Goal: Task Accomplishment & Management: Complete application form

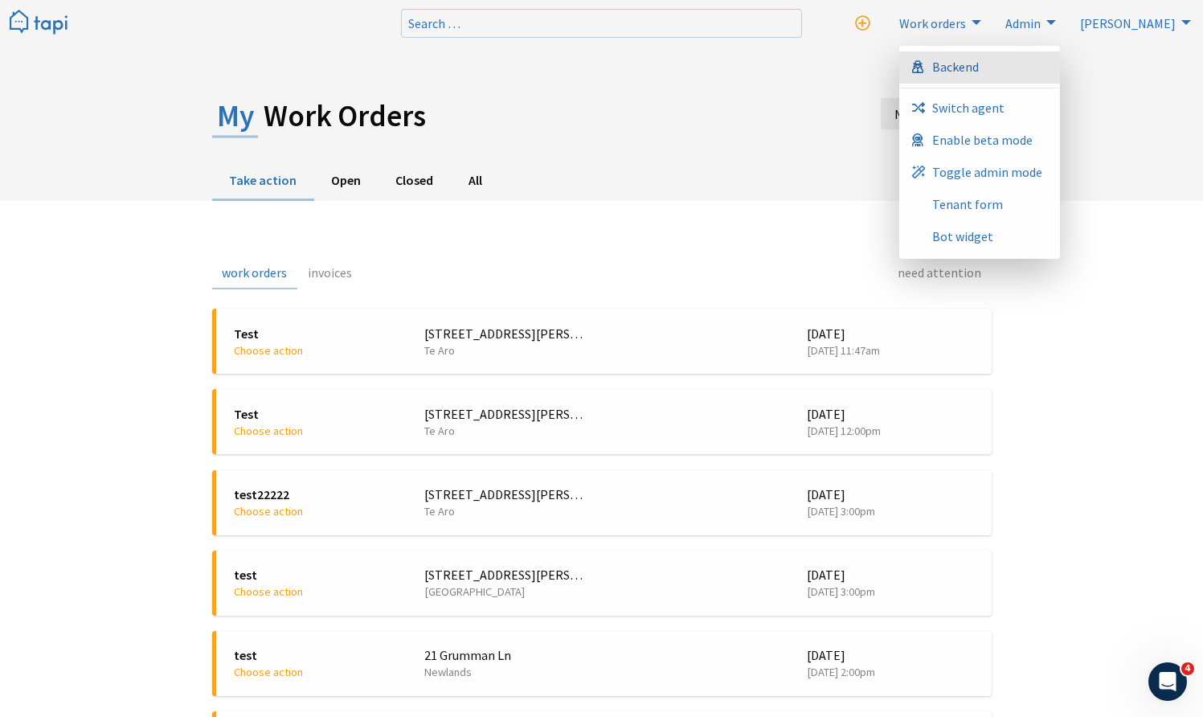
click at [1060, 64] on link "Backend" at bounding box center [979, 67] width 161 height 32
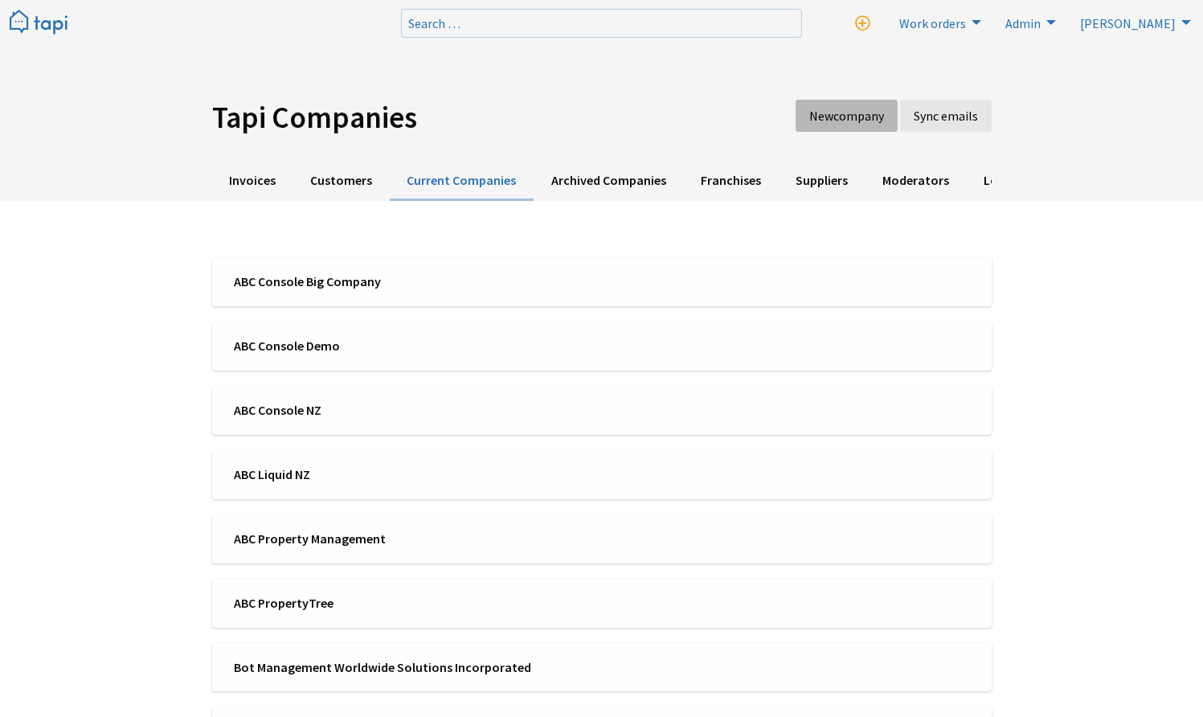
click at [833, 125] on link "New company" at bounding box center [846, 116] width 102 height 32
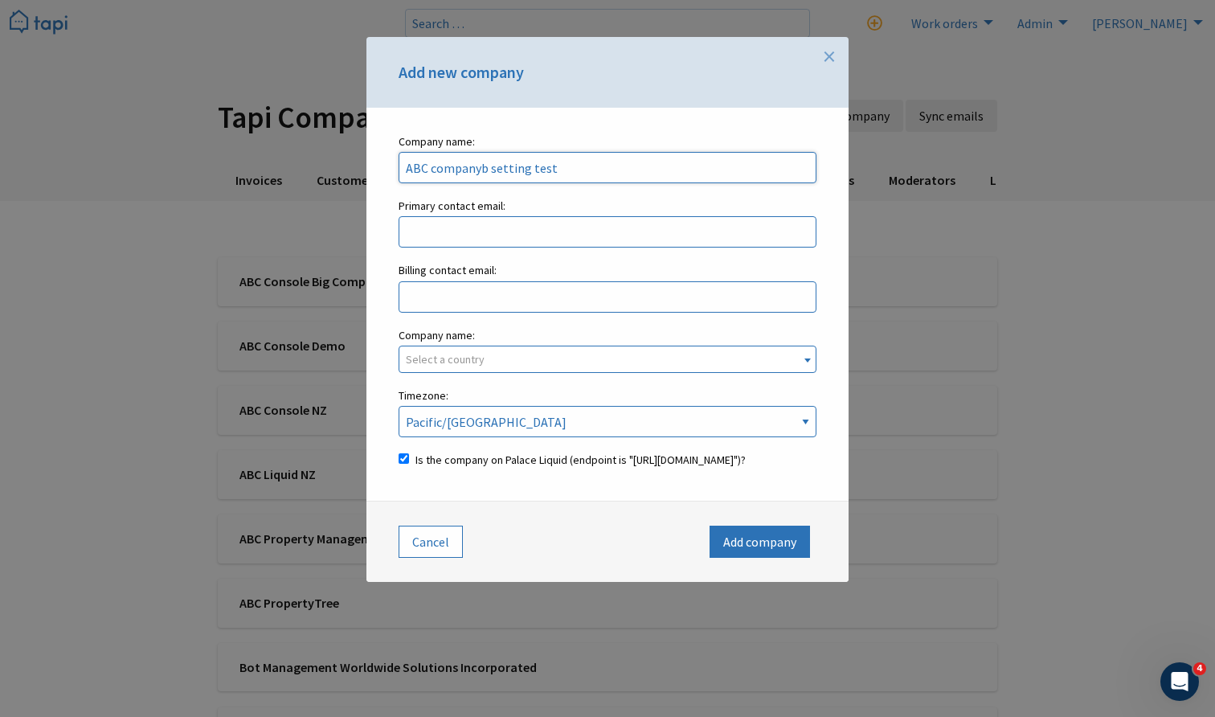
type input "ABC companyb setting test"
type input "aaa@test.com"
click at [607, 243] on input "aaa@test.com" at bounding box center [608, 231] width 418 height 31
click at [607, 243] on input "[EMAIL_ADDRESS][DOMAIN_NAME]" at bounding box center [608, 231] width 418 height 31
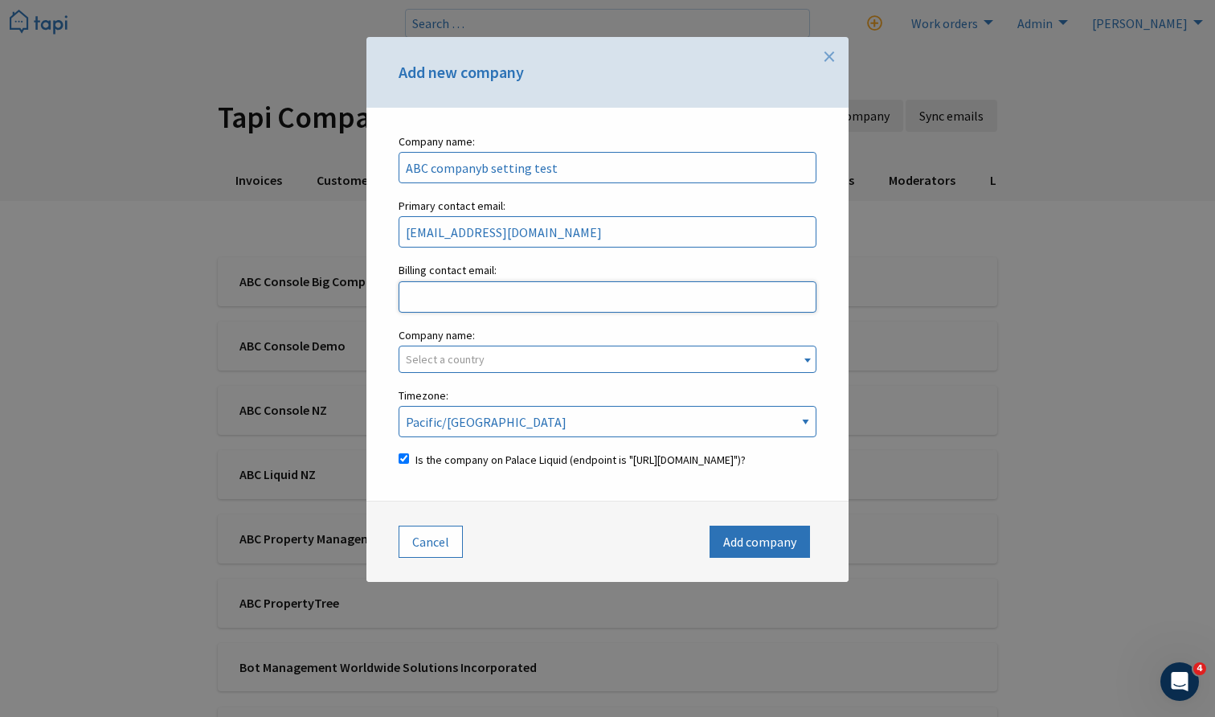
click at [593, 297] on input "Billing contact email: Enter their billing email." at bounding box center [608, 296] width 418 height 31
paste input "aaa@test.com"
type input "aaa@test.com"
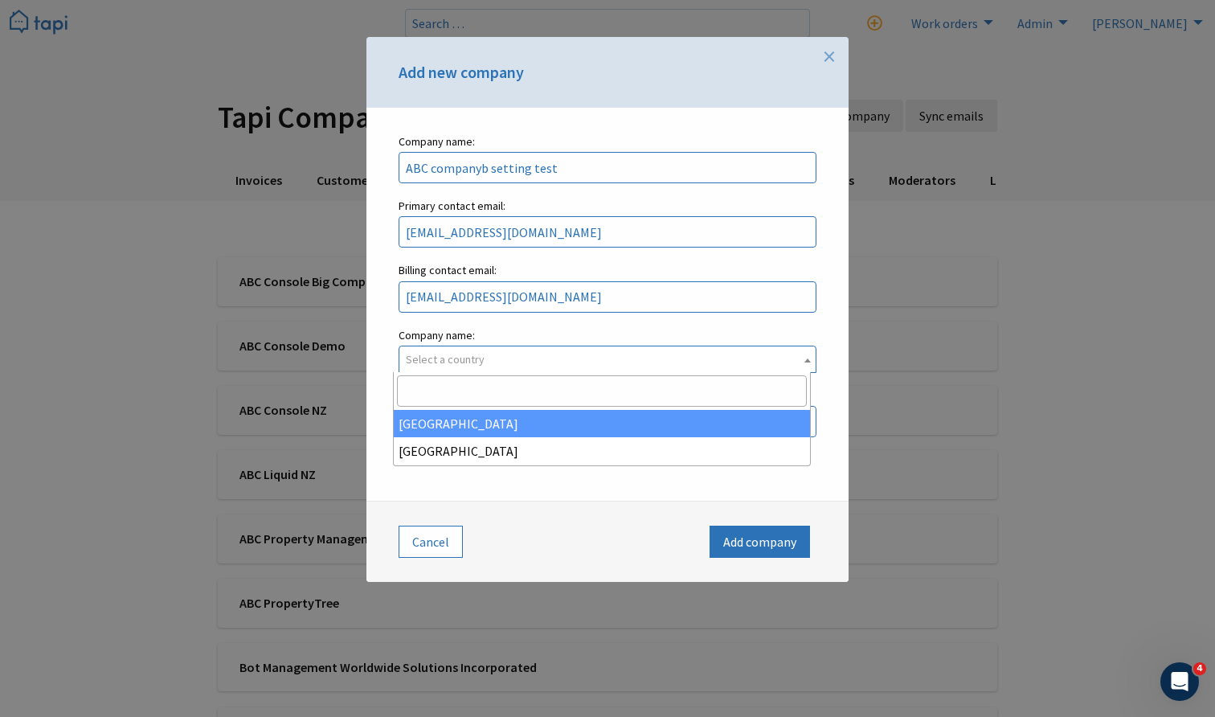
click at [595, 356] on span "Select a country" at bounding box center [607, 359] width 416 height 26
click at [476, 326] on select "Australia New Zealand" at bounding box center [475, 325] width 1 height 1
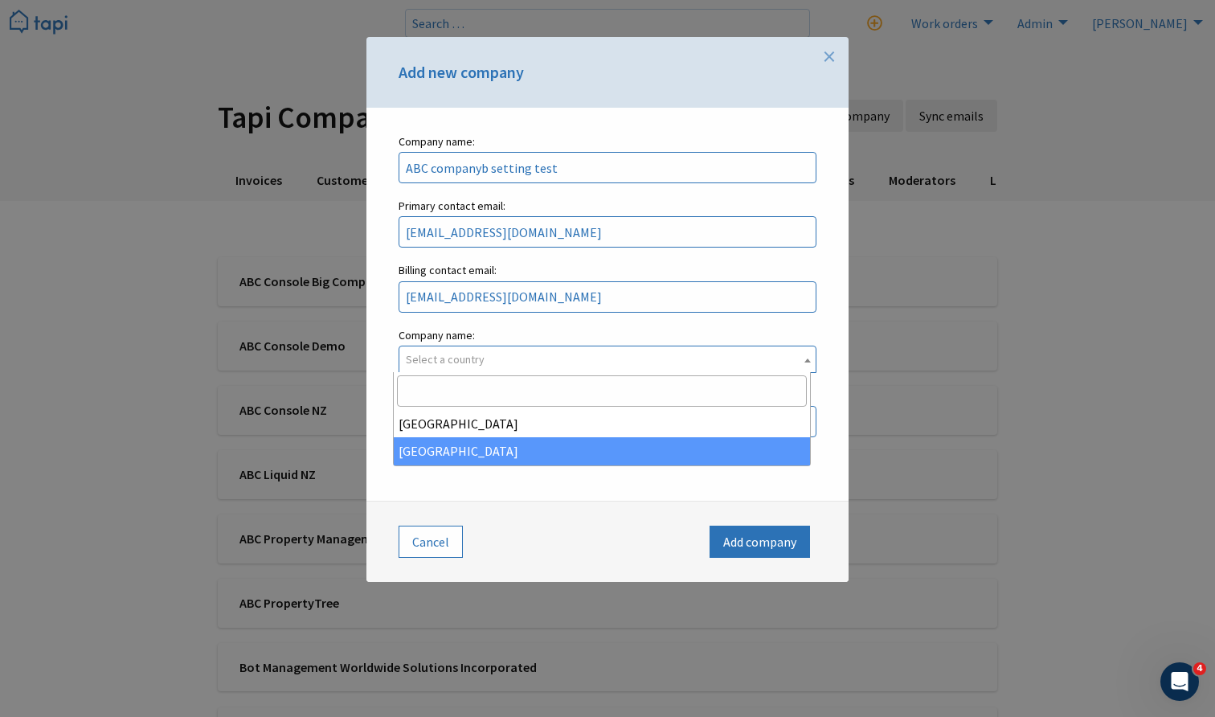
select select "c7a27728-0b83-4eac-b1ec-9eaed74e0b67"
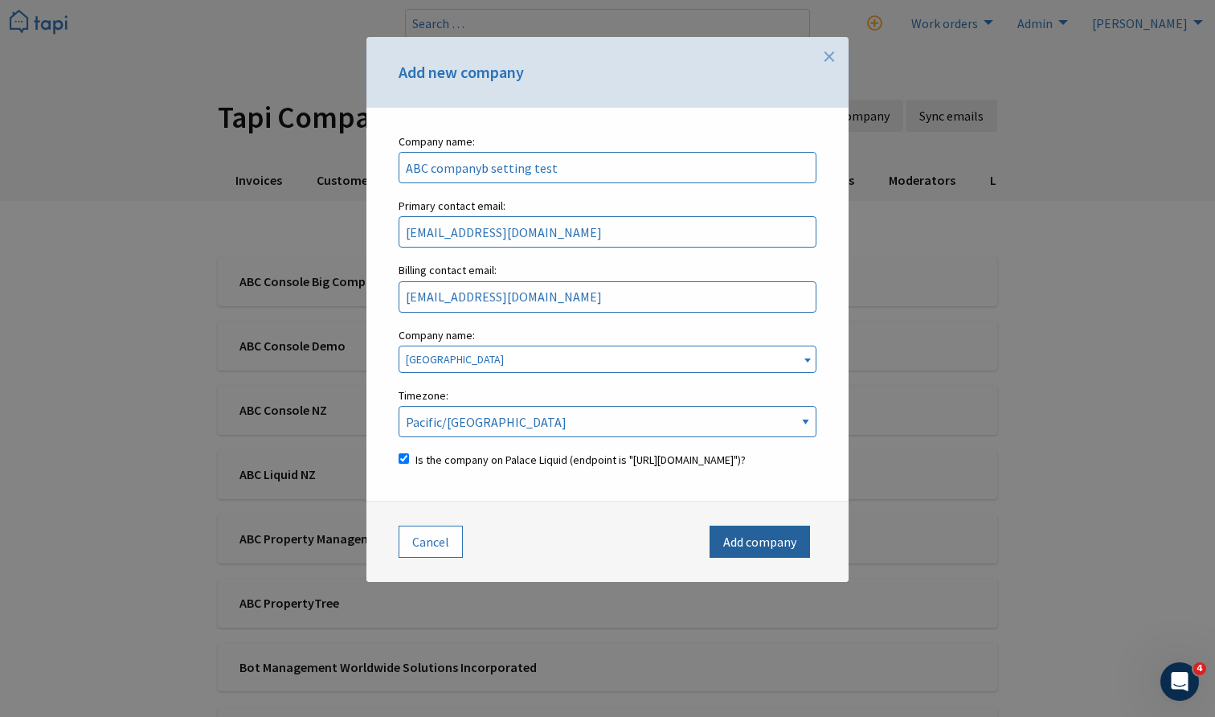
click at [751, 558] on button "Add company" at bounding box center [759, 541] width 100 height 32
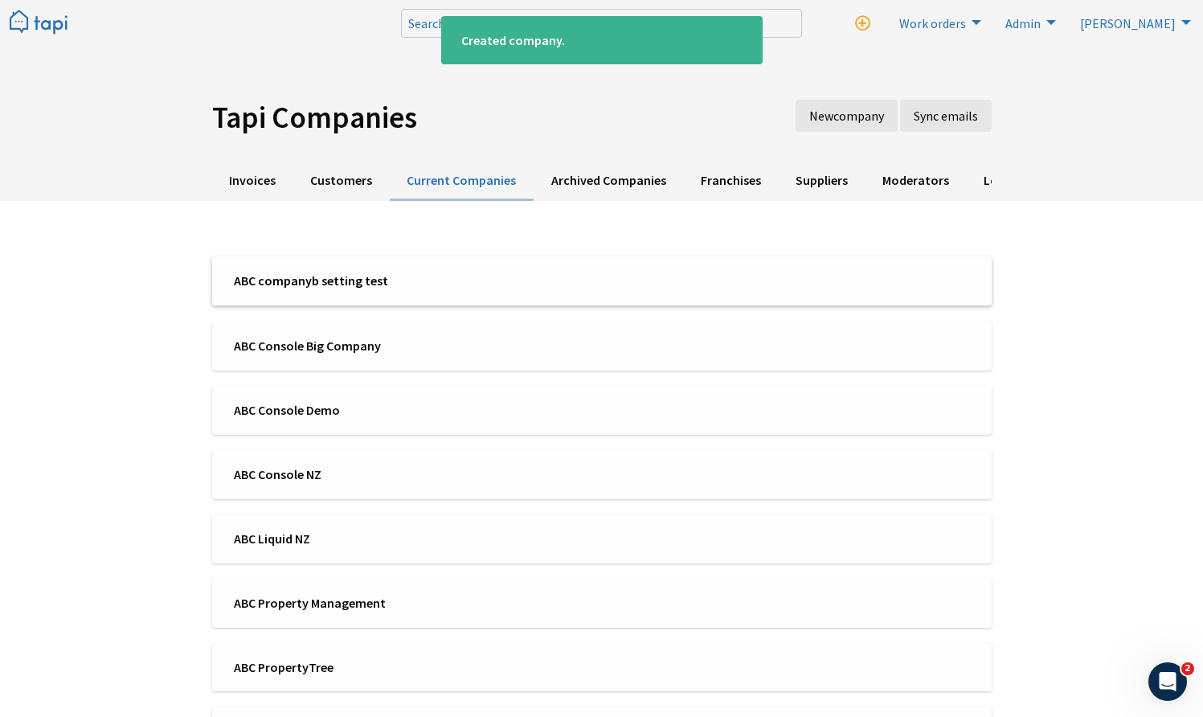
click at [433, 292] on li "ABC companyb setting test" at bounding box center [601, 280] width 779 height 49
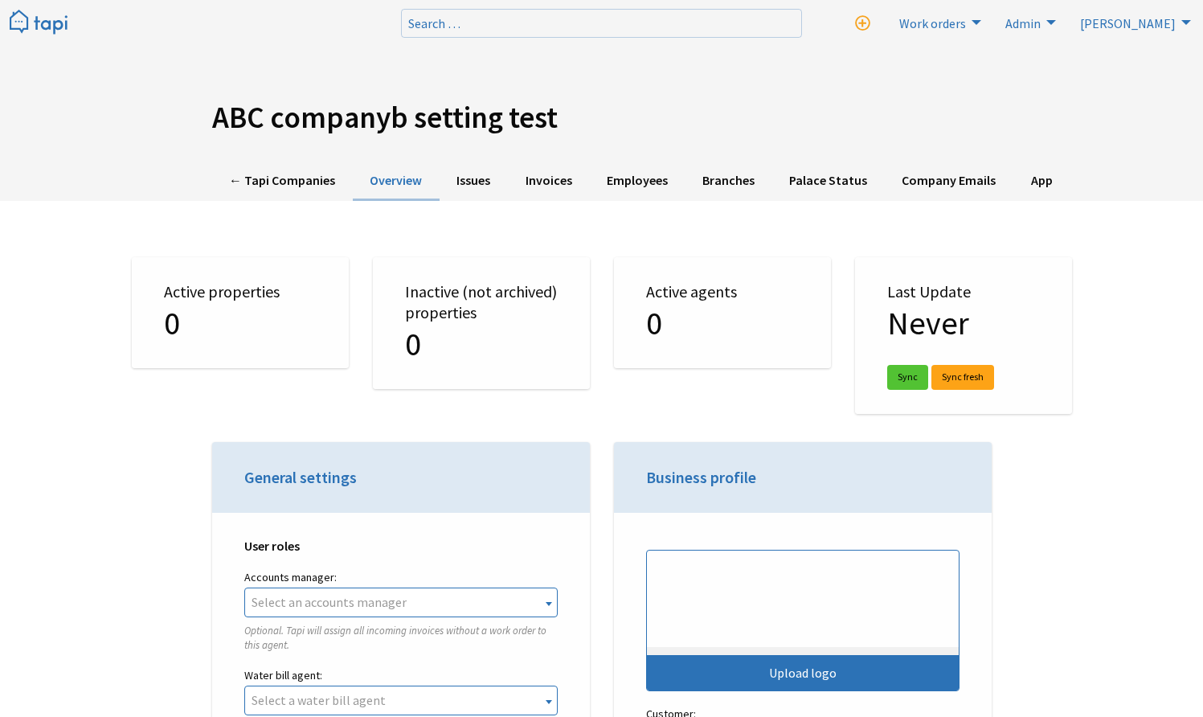
select select "RBWO"
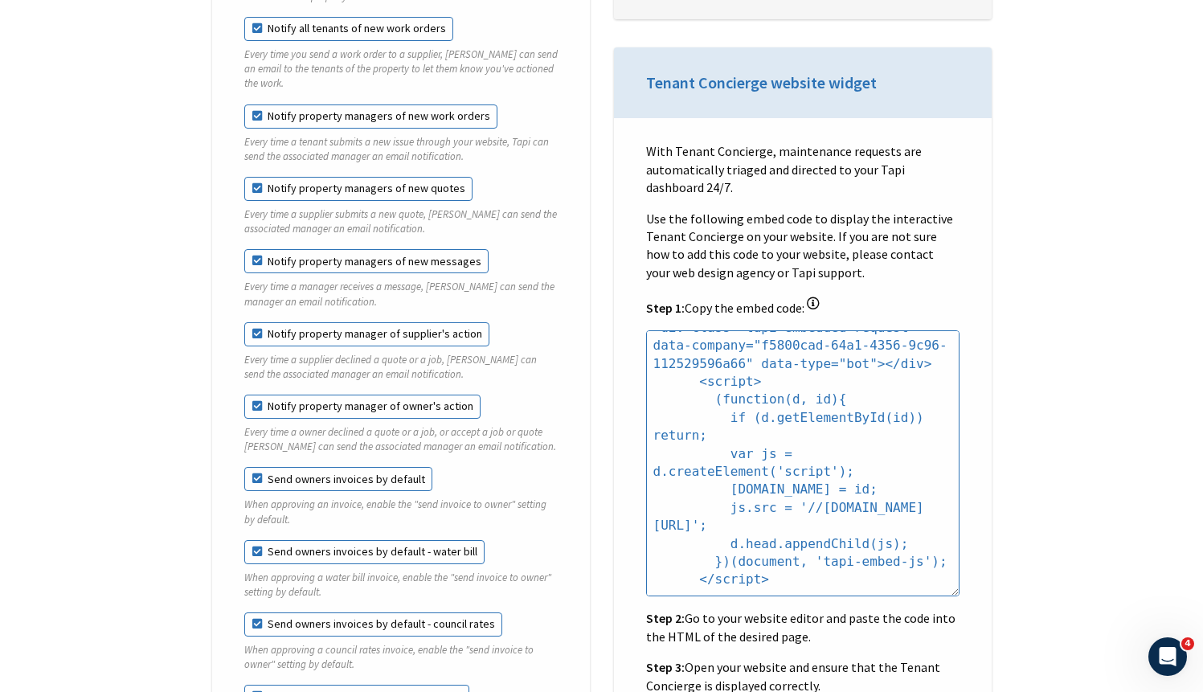
scroll to position [793, 0]
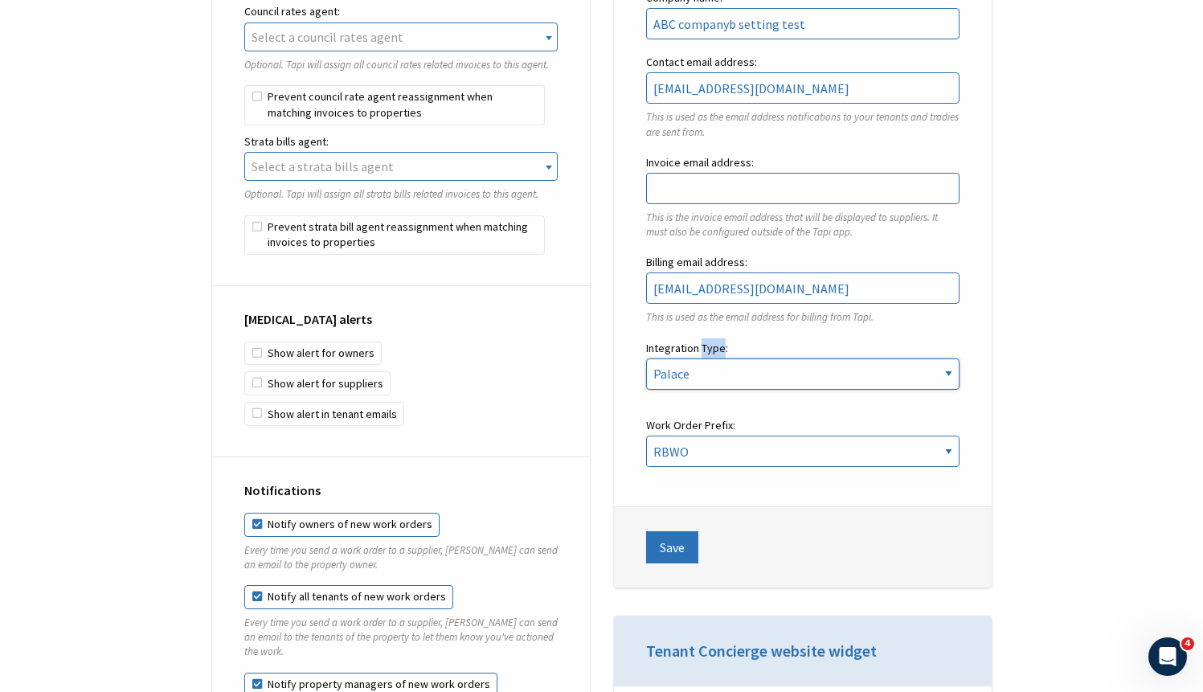
select select "console"
select select "TAPI"
click at [681, 558] on button "Save" at bounding box center [672, 547] width 52 height 32
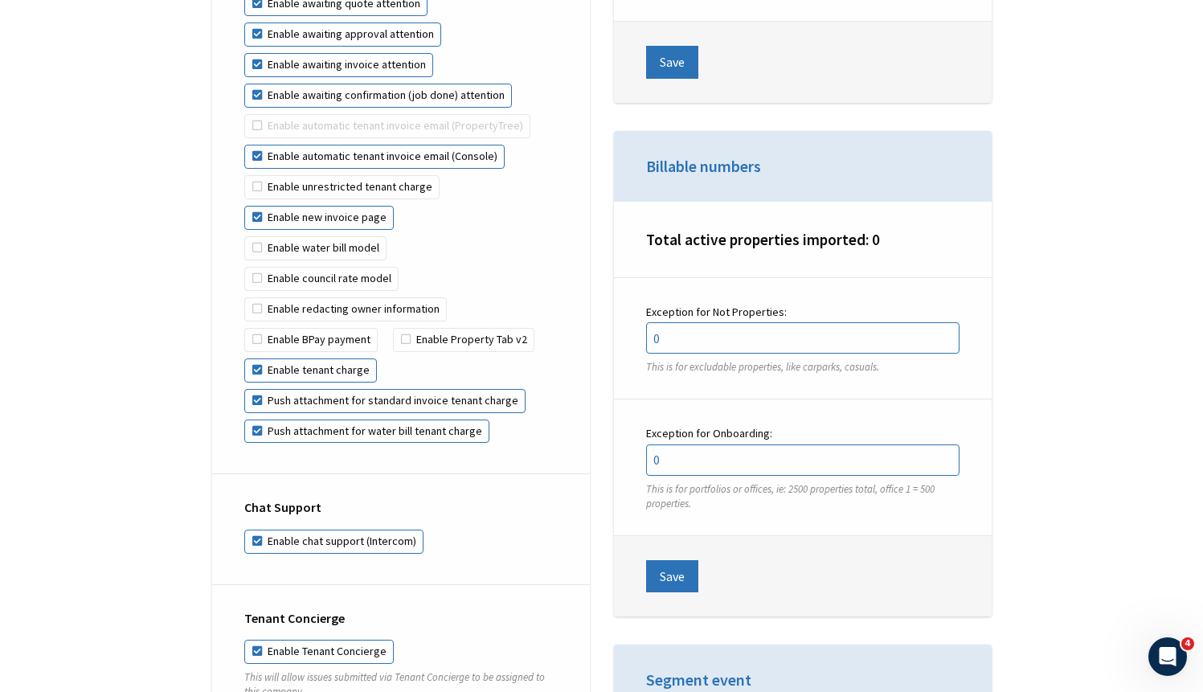
scroll to position [4057, 0]
